Goal: Book appointment/travel/reservation

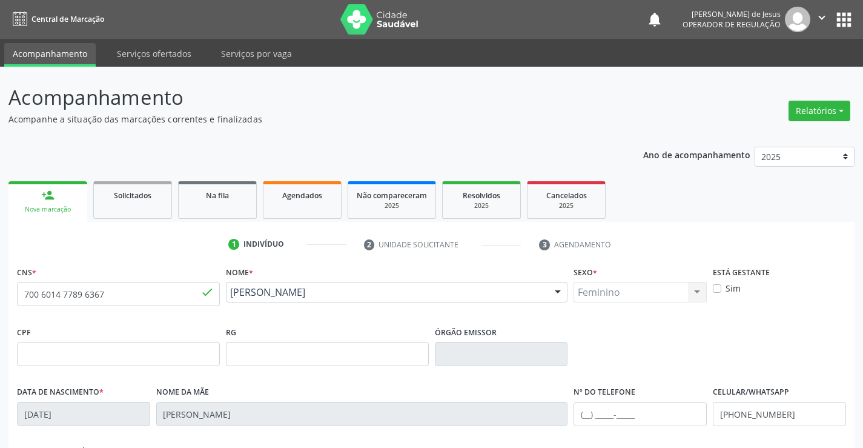
scroll to position [209, 0]
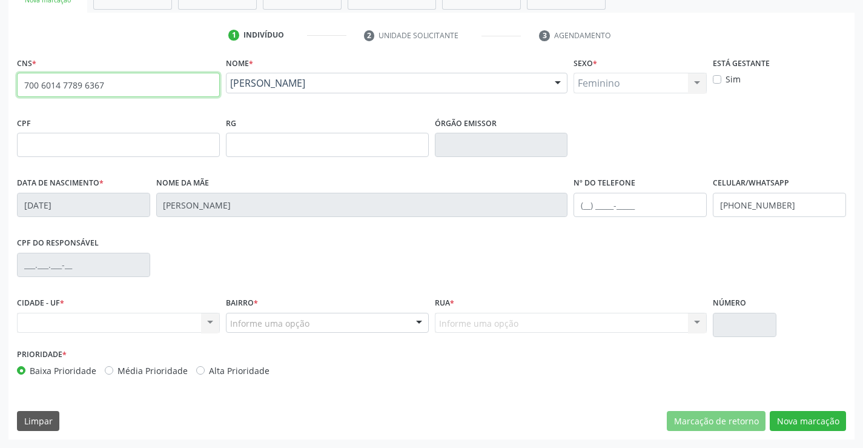
drag, startPoint x: 24, startPoint y: 85, endPoint x: 197, endPoint y: 82, distance: 172.6
click at [187, 84] on input "700 6014 7789 6367" at bounding box center [118, 85] width 203 height 24
type input "702 6082 0886 1044"
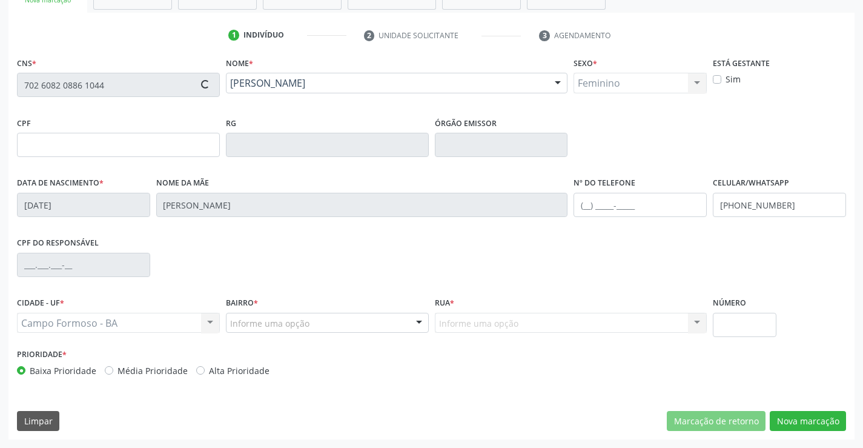
type input "1493450387"
type input "[DATE]"
type input "[PHONE_NUMBER]"
type input "063.266.855-59"
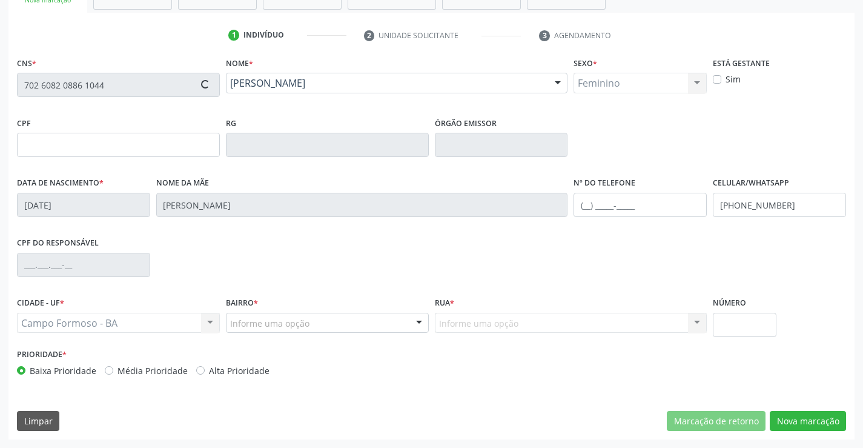
type input "S/N"
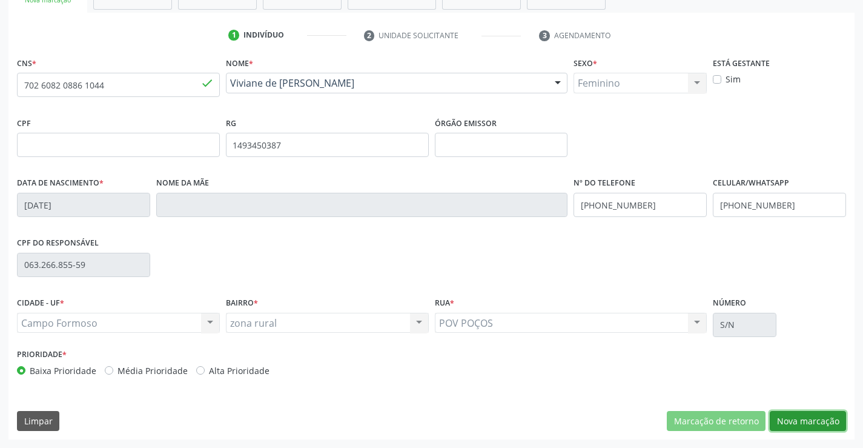
click at [795, 414] on button "Nova marcação" at bounding box center [808, 421] width 76 height 21
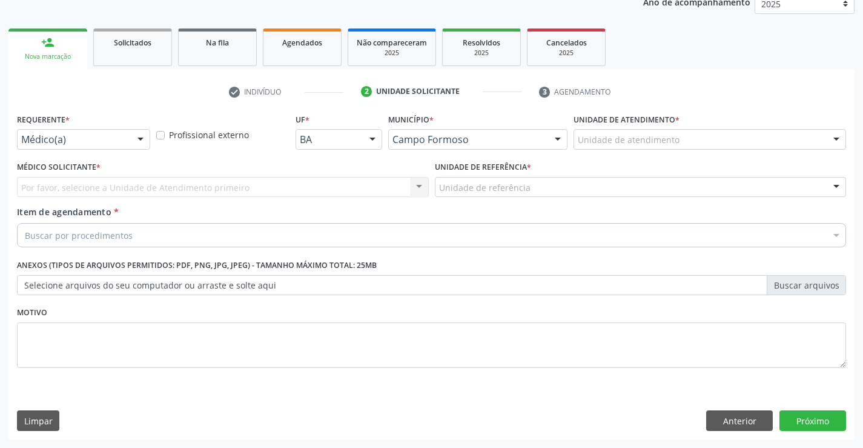
scroll to position [153, 0]
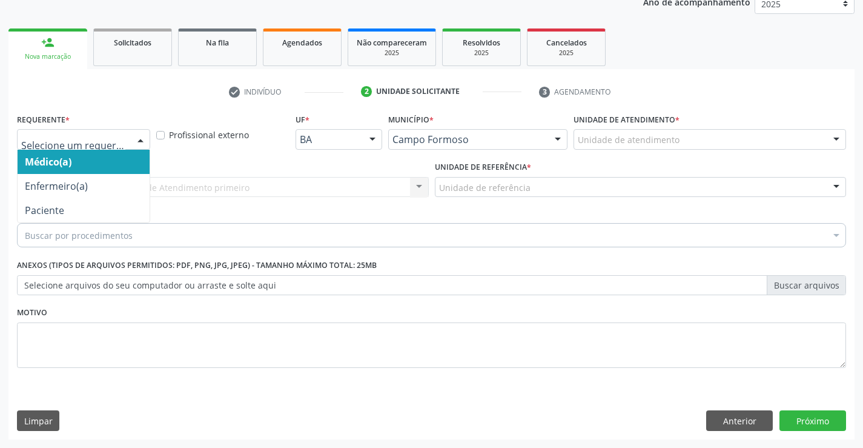
click at [137, 139] on div at bounding box center [140, 140] width 18 height 21
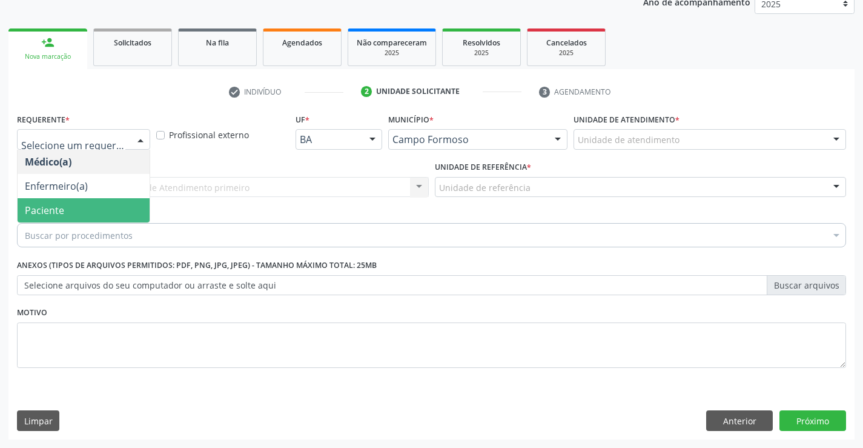
click at [90, 212] on span "Paciente" at bounding box center [84, 210] width 132 height 24
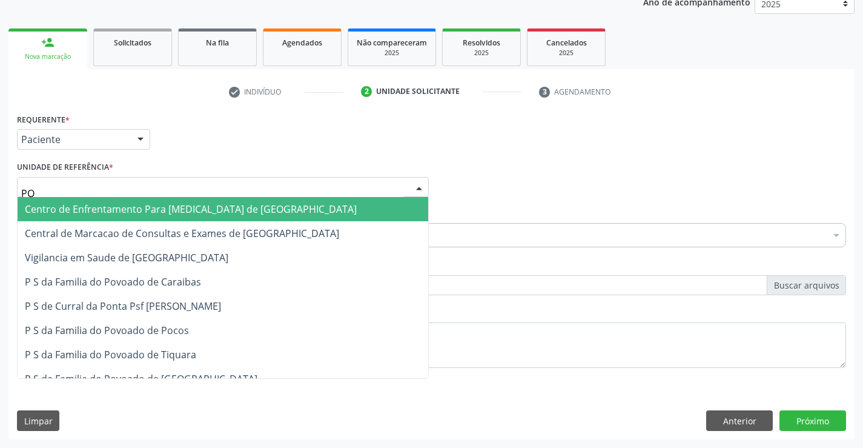
type input "POC"
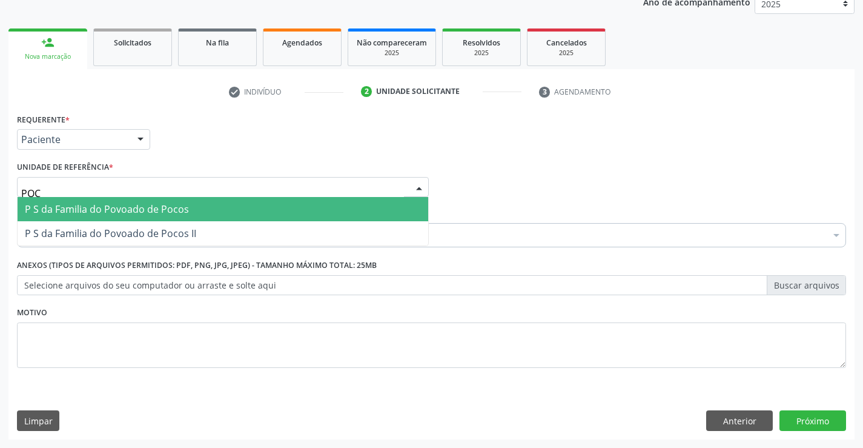
click at [93, 203] on span "P S da Familia do Povoado de Pocos" at bounding box center [107, 208] width 164 height 13
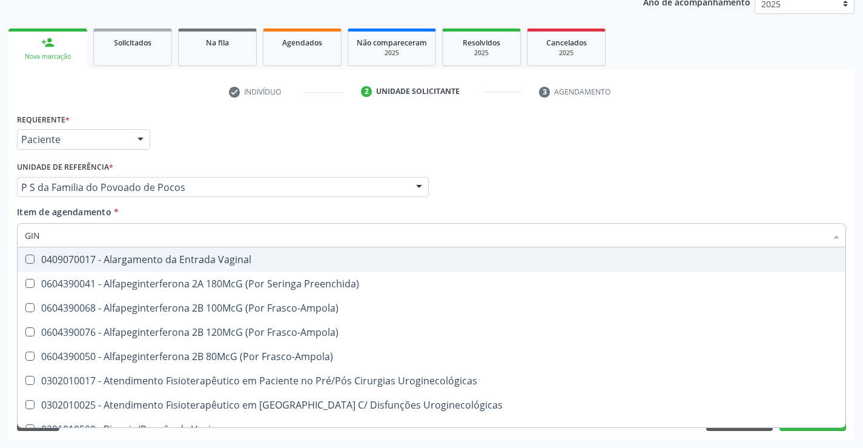
type input "GINE"
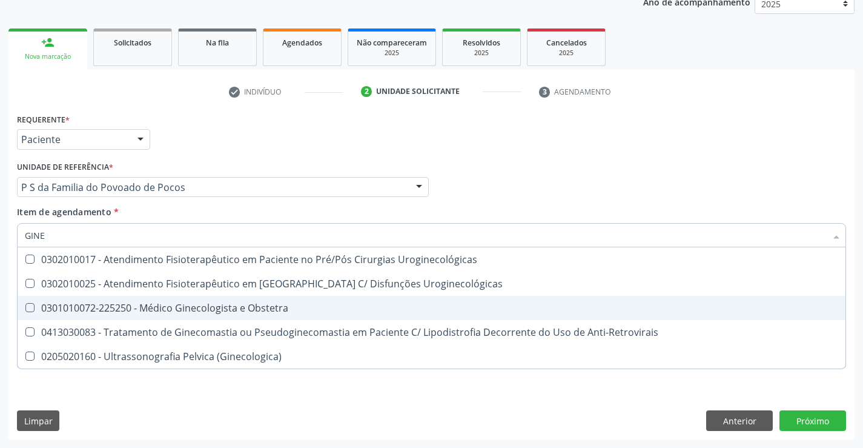
click at [185, 310] on div "0301010072-225250 - Médico Ginecologista e Obstetra" at bounding box center [431, 308] width 813 height 10
checkbox Obstetra "true"
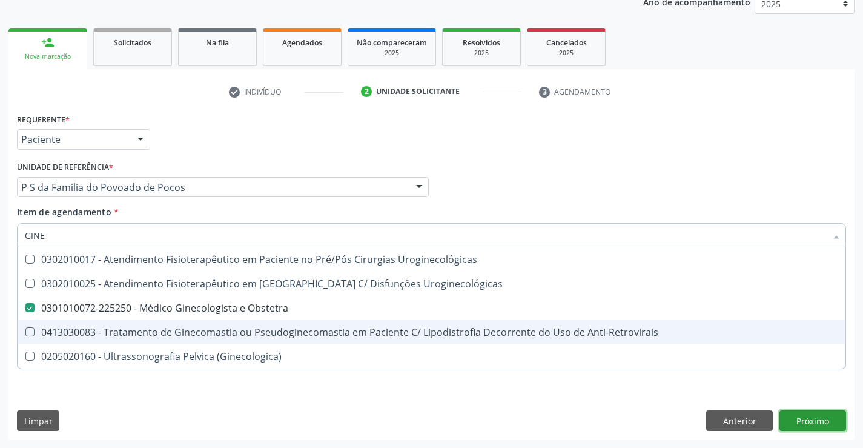
drag, startPoint x: 803, startPoint y: 425, endPoint x: 388, endPoint y: 283, distance: 438.4
click at [803, 425] on div "Requerente * Paciente Médico(a) Enfermeiro(a) Paciente Nenhum resultado encontr…" at bounding box center [431, 274] width 846 height 329
checkbox Uroginecológicas "true"
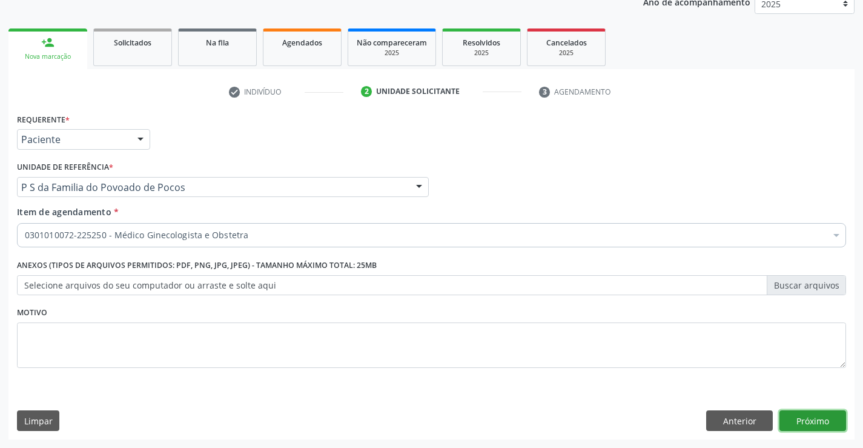
click at [817, 415] on button "Próximo" at bounding box center [813, 420] width 67 height 21
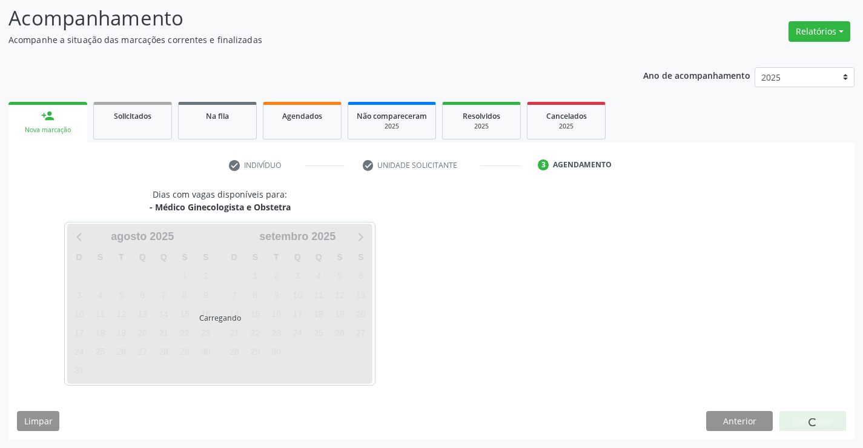
scroll to position [79, 0]
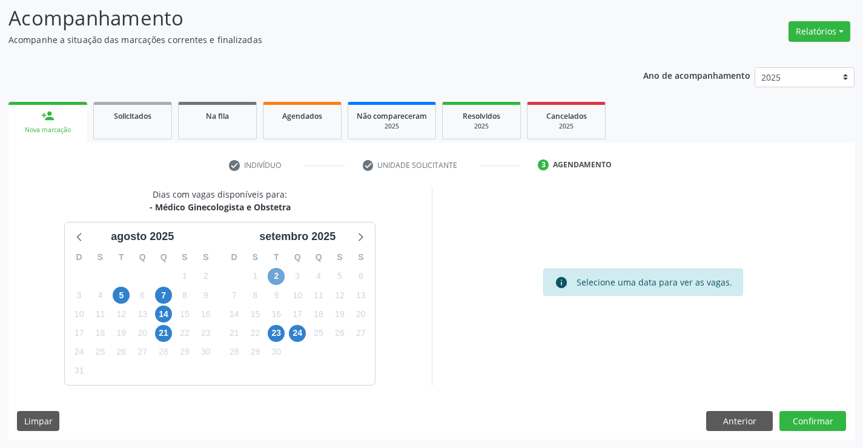
click at [276, 276] on span "2" at bounding box center [276, 276] width 17 height 17
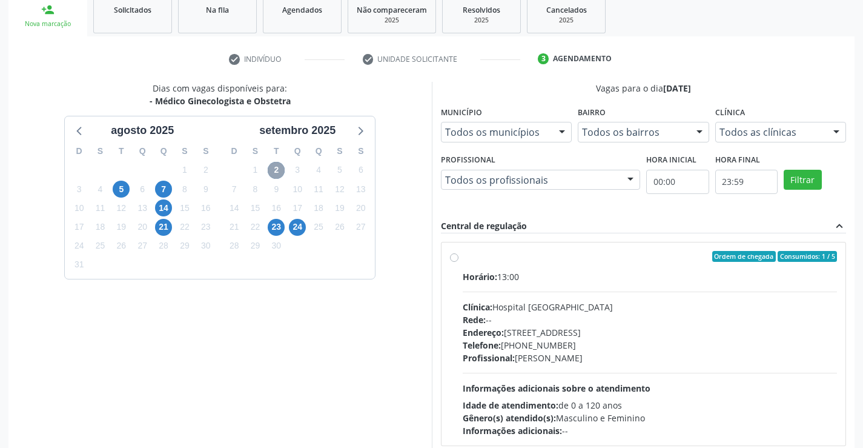
scroll to position [174, 0]
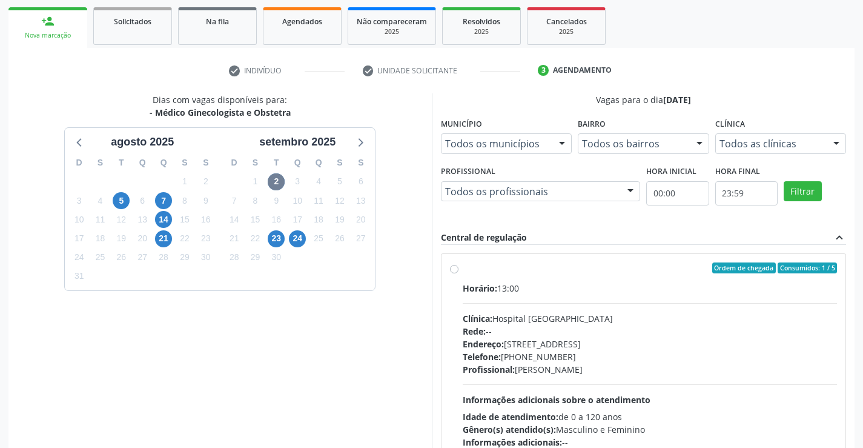
click at [463, 266] on label "Ordem de chegada Consumidos: 1 / 5 Horário: 13:00 Clínica: Hospital [GEOGRAPHIC…" at bounding box center [650, 355] width 375 height 186
click at [456, 266] on input "Ordem de chegada Consumidos: 1 / 5 Horário: 13:00 Clínica: Hospital [GEOGRAPHIC…" at bounding box center [454, 267] width 8 height 11
radio input "true"
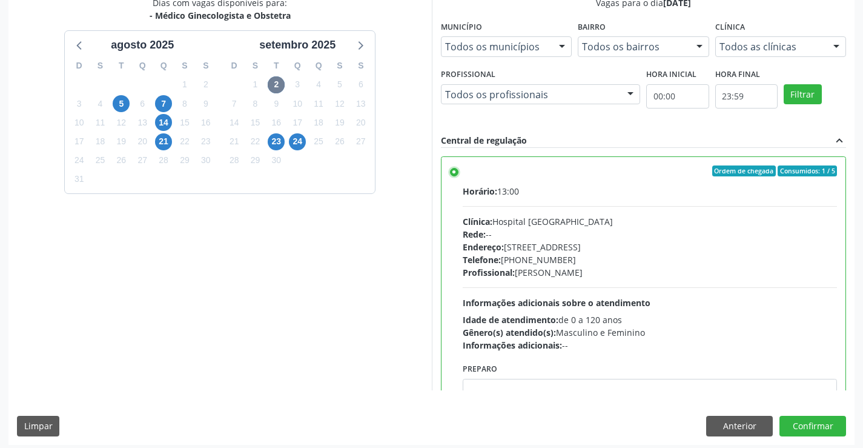
scroll to position [276, 0]
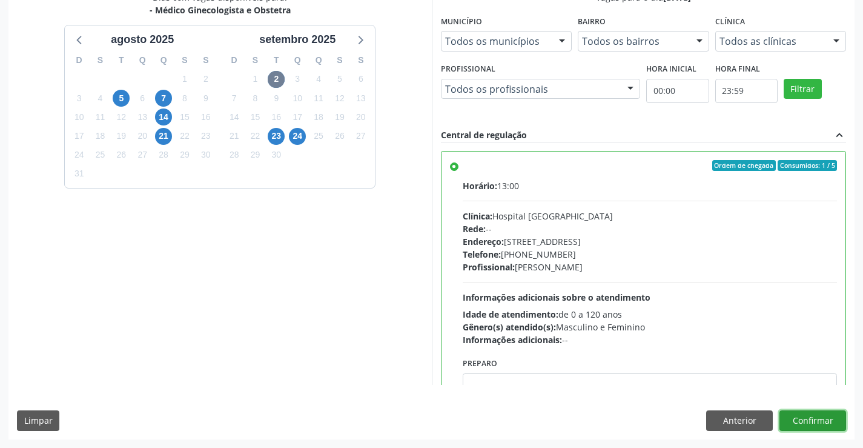
click at [793, 422] on button "Confirmar" at bounding box center [813, 420] width 67 height 21
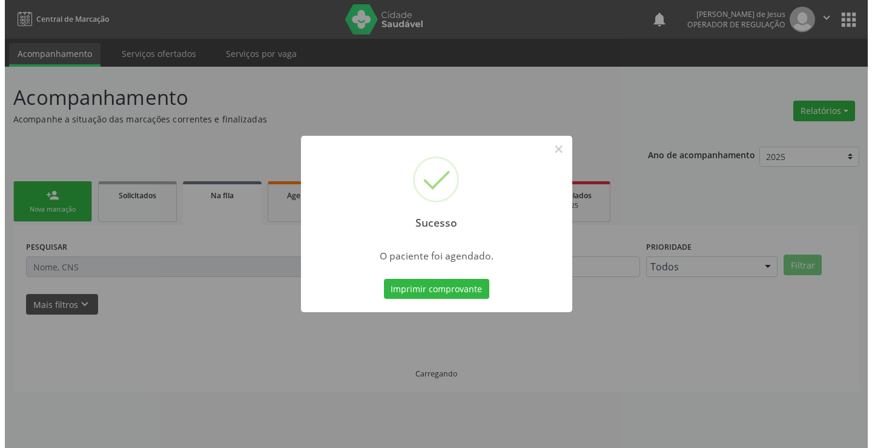
scroll to position [0, 0]
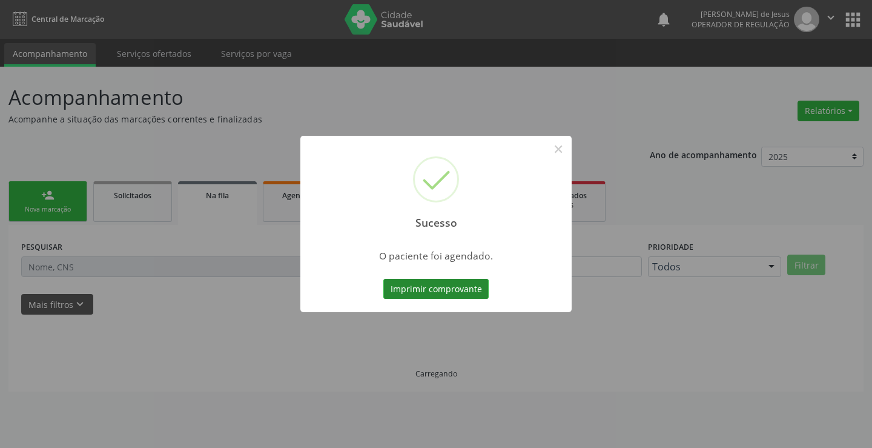
click at [450, 290] on button "Imprimir comprovante" at bounding box center [435, 289] width 105 height 21
